Goal: Navigation & Orientation: Find specific page/section

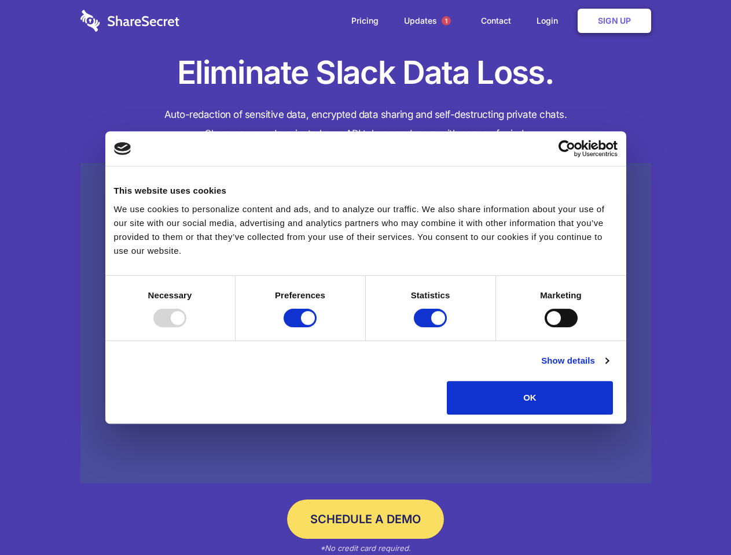
click at [186, 327] on div at bounding box center [169, 318] width 33 height 19
click at [316, 327] on input "Preferences" at bounding box center [299, 318] width 33 height 19
checkbox input "false"
click at [432, 327] on input "Statistics" at bounding box center [430, 318] width 33 height 19
checkbox input "false"
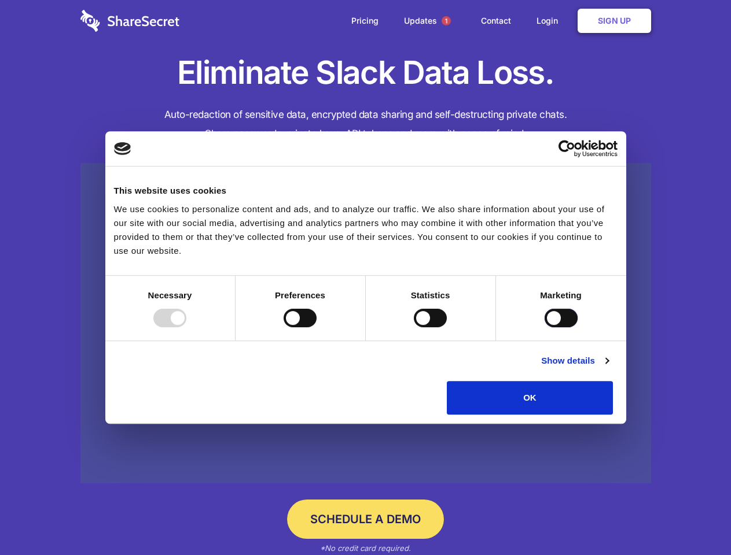
click at [544, 327] on input "Marketing" at bounding box center [560, 318] width 33 height 19
checkbox input "true"
click at [608, 368] on link "Show details" at bounding box center [574, 361] width 67 height 14
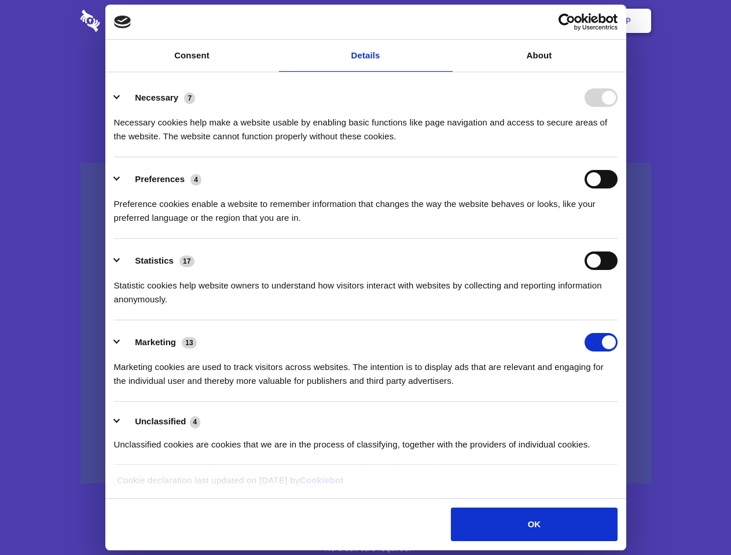
click at [617, 157] on li "Necessary 7 Necessary cookies help make a website usable by enabling basic func…" at bounding box center [365, 117] width 503 height 82
click at [445, 21] on span "1" at bounding box center [445, 20] width 9 height 9
